Goal: Transaction & Acquisition: Purchase product/service

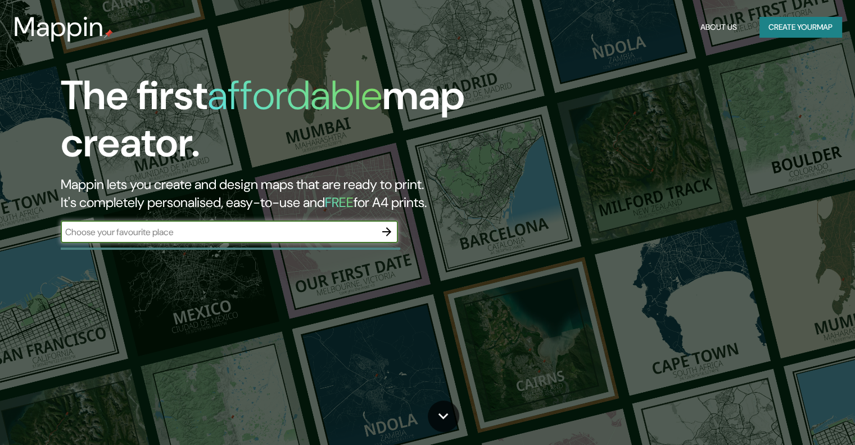
click at [335, 235] on input "text" at bounding box center [218, 232] width 315 height 13
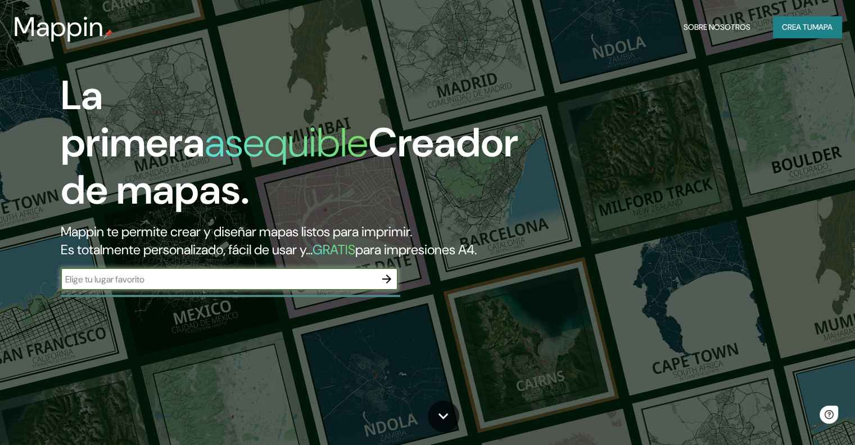
type input "encarnacion"
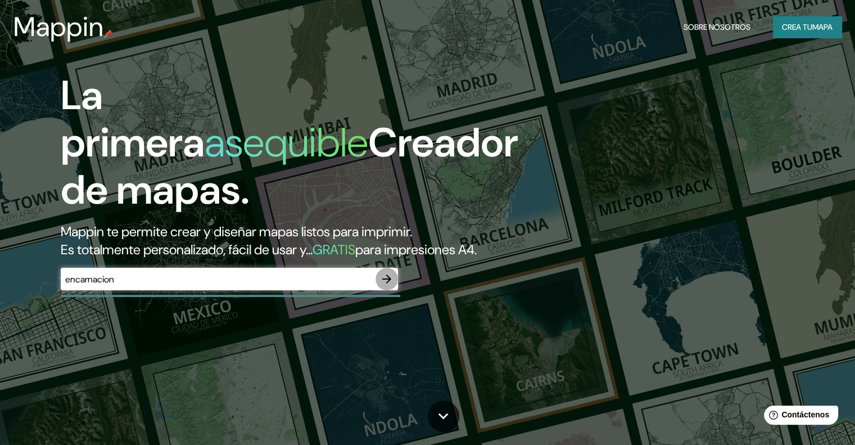
click at [395, 290] on button "button" at bounding box center [387, 279] width 22 height 22
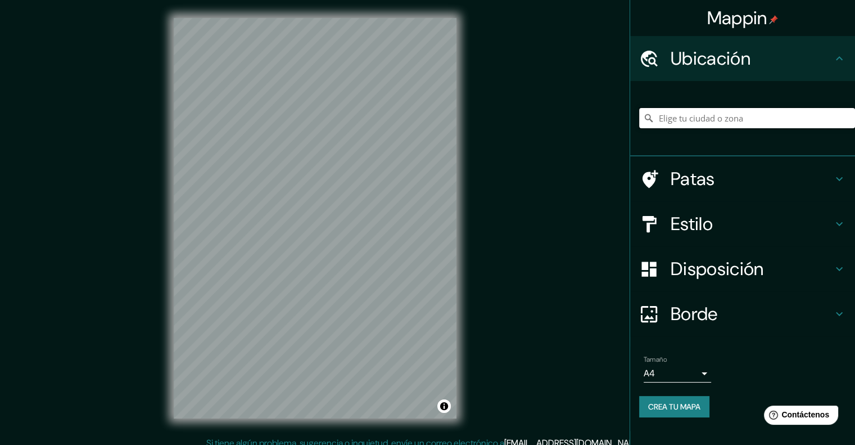
click at [695, 124] on input "Elige tu ciudad o zona" at bounding box center [747, 118] width 216 height 20
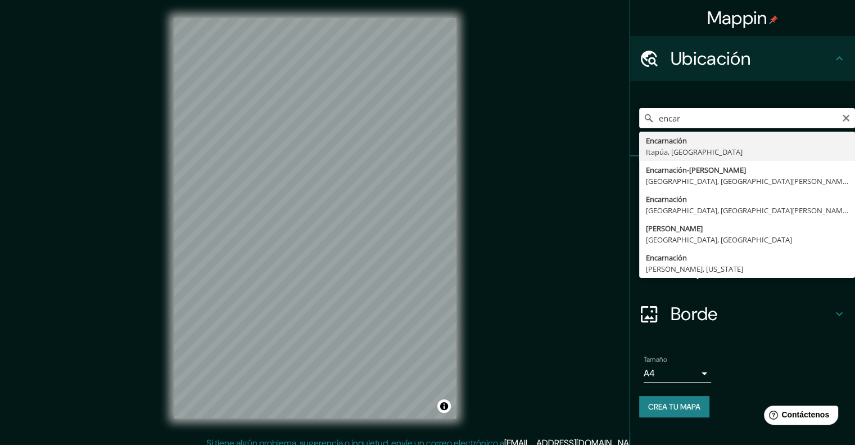
type input "Encarnación, [GEOGRAPHIC_DATA], [GEOGRAPHIC_DATA]"
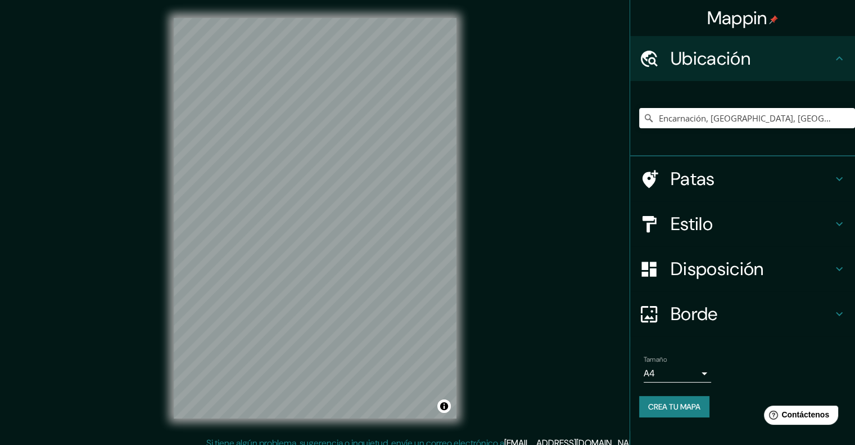
drag, startPoint x: 688, startPoint y: 146, endPoint x: 661, endPoint y: 132, distance: 29.9
click at [661, 132] on div "Encarnación, [GEOGRAPHIC_DATA], [GEOGRAPHIC_DATA]" at bounding box center [747, 118] width 216 height 56
click at [718, 213] on h4 "Estilo" at bounding box center [752, 224] width 162 height 22
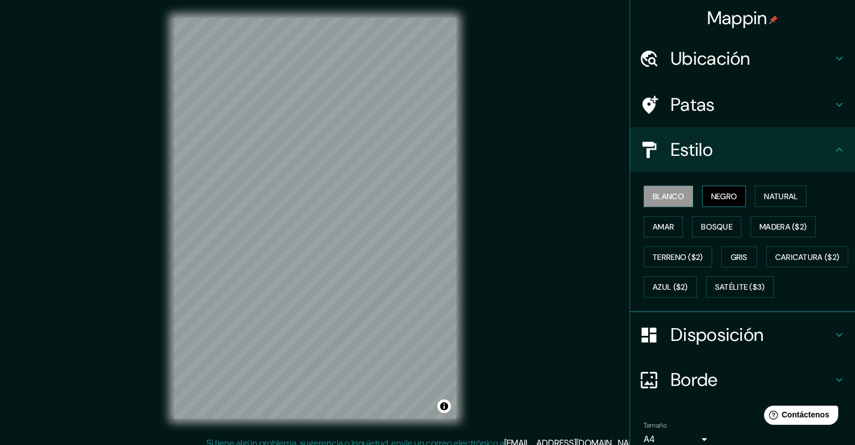
click at [717, 198] on font "Negro" at bounding box center [724, 196] width 26 height 10
click at [770, 192] on font "Natural" at bounding box center [781, 196] width 34 height 10
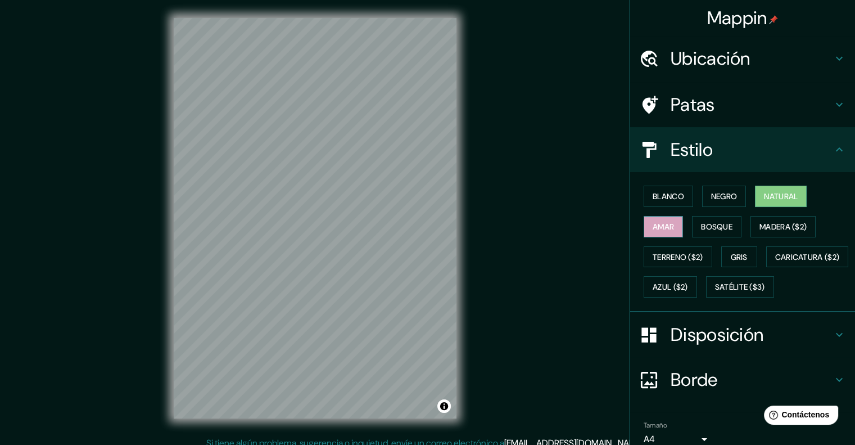
click at [661, 226] on font "Amar" at bounding box center [663, 227] width 21 height 10
click at [722, 229] on font "Bosque" at bounding box center [716, 227] width 31 height 10
click at [764, 197] on font "Natural" at bounding box center [781, 196] width 34 height 10
